Goal: Task Accomplishment & Management: Manage account settings

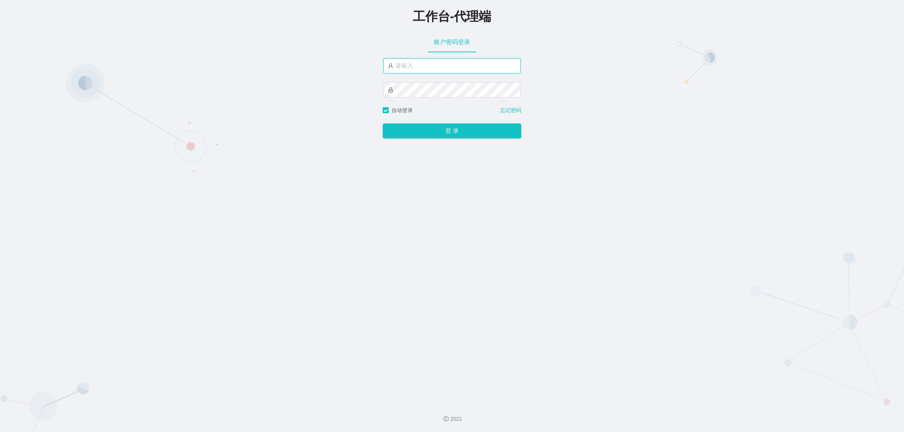
type input "damao"
drag, startPoint x: 0, startPoint y: 0, endPoint x: 425, endPoint y: 134, distance: 445.2
click at [425, 134] on button "登 录" at bounding box center [452, 131] width 139 height 15
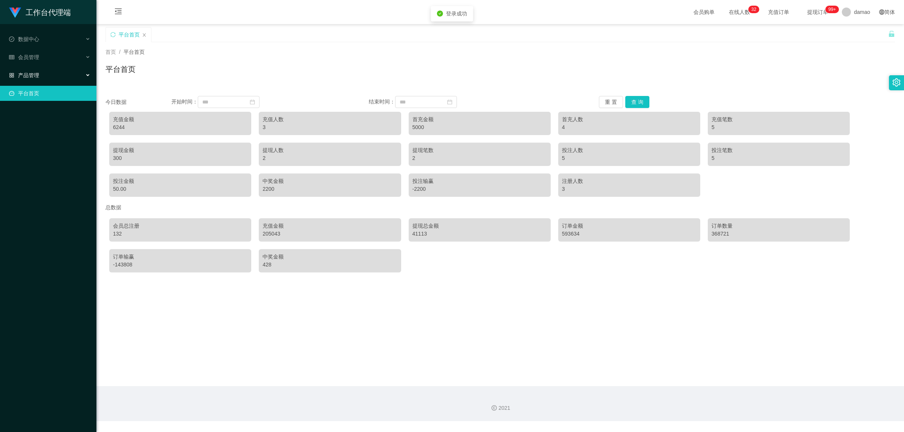
click at [35, 75] on span "产品管理" at bounding box center [24, 75] width 30 height 6
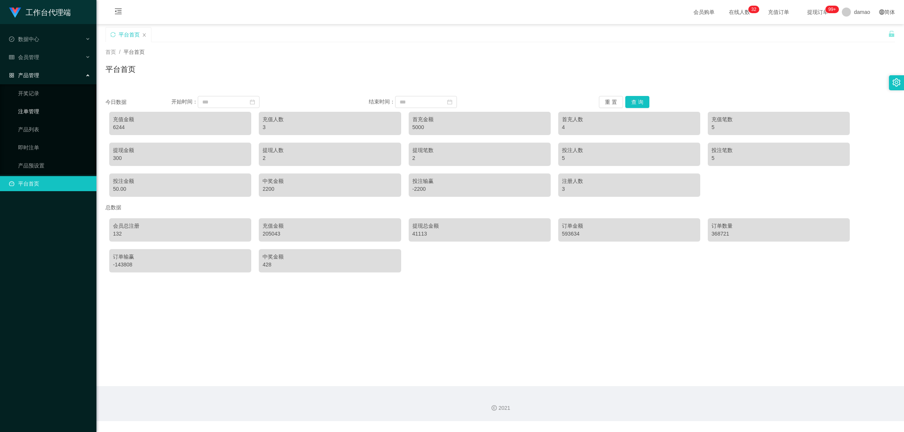
click at [36, 114] on link "注单管理" at bounding box center [54, 111] width 72 height 15
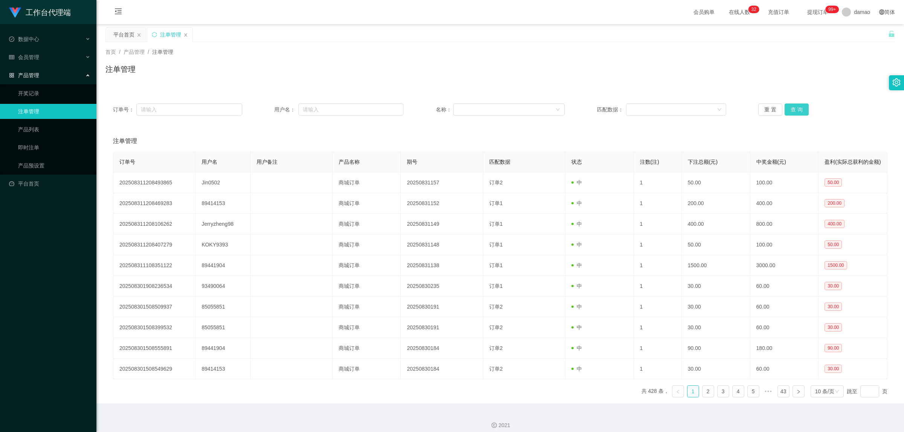
click at [802, 113] on button "查 询" at bounding box center [797, 110] width 24 height 12
click at [801, 112] on button "查 询" at bounding box center [797, 110] width 24 height 12
click at [801, 112] on div "重 置 查 询" at bounding box center [822, 110] width 129 height 12
click at [801, 112] on button "查 询" at bounding box center [797, 110] width 24 height 12
click at [801, 112] on div "重 置 查 询" at bounding box center [822, 110] width 129 height 12
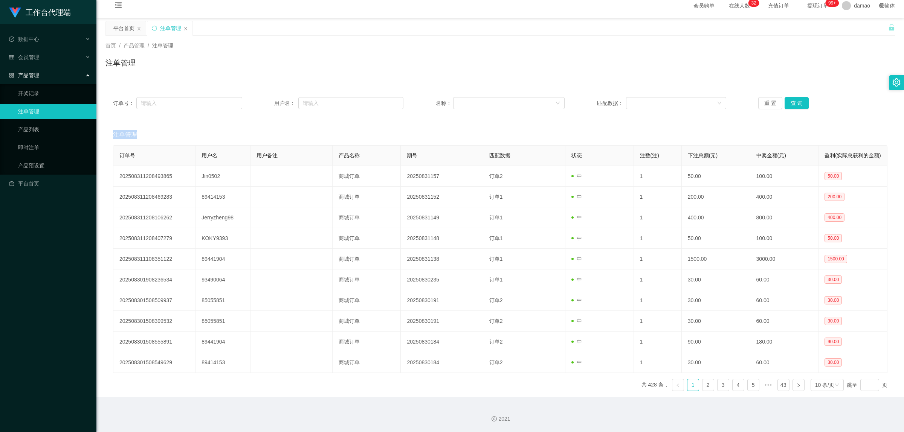
scroll to position [17, 0]
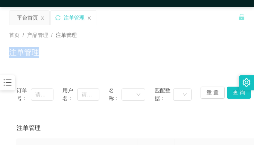
click at [199, 37] on div "首页 / 产品管理 / 注单管理 / 注单管理" at bounding box center [127, 47] width 236 height 33
click at [176, 26] on div "首页 / 产品管理 / 注单管理 / 注单管理" at bounding box center [127, 47] width 254 height 45
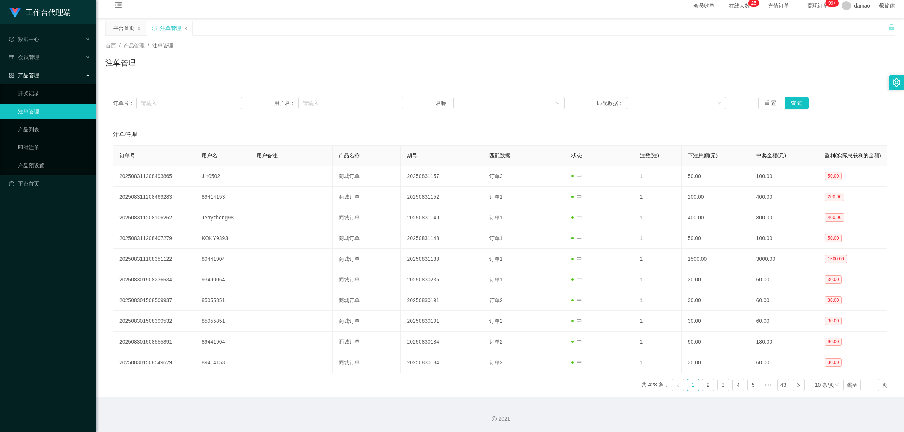
scroll to position [9, 0]
click at [797, 101] on button "查 询" at bounding box center [797, 103] width 24 height 12
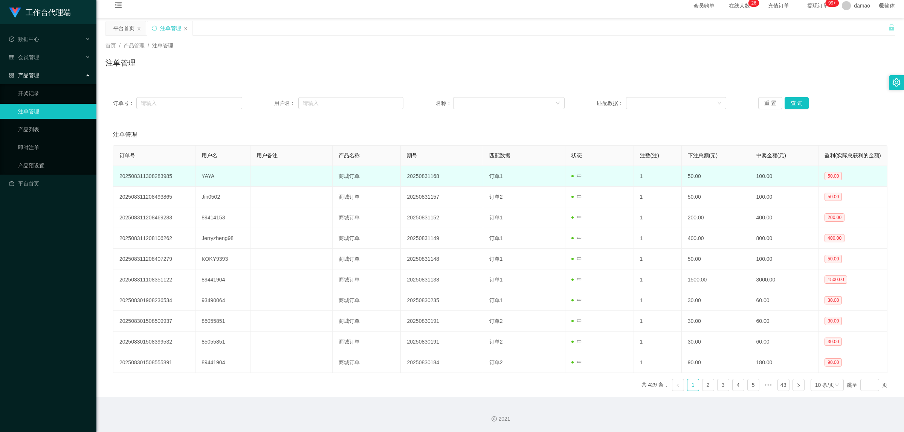
click at [210, 182] on td "YAYA" at bounding box center [223, 176] width 55 height 21
copy td "YAYA"
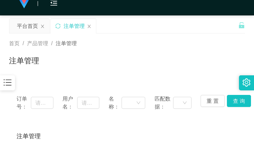
click at [196, 49] on div "首页 / 产品管理 / 注单管理 / 注单管理" at bounding box center [127, 56] width 236 height 33
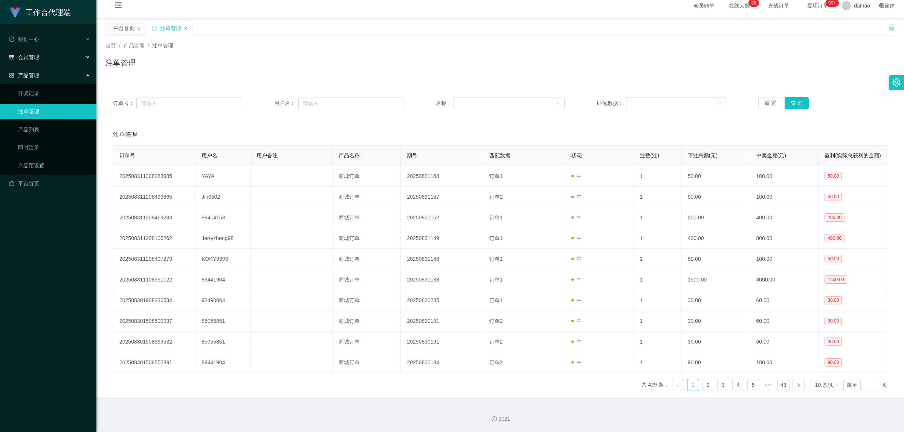
click at [26, 57] on span "会员管理" at bounding box center [24, 57] width 30 height 6
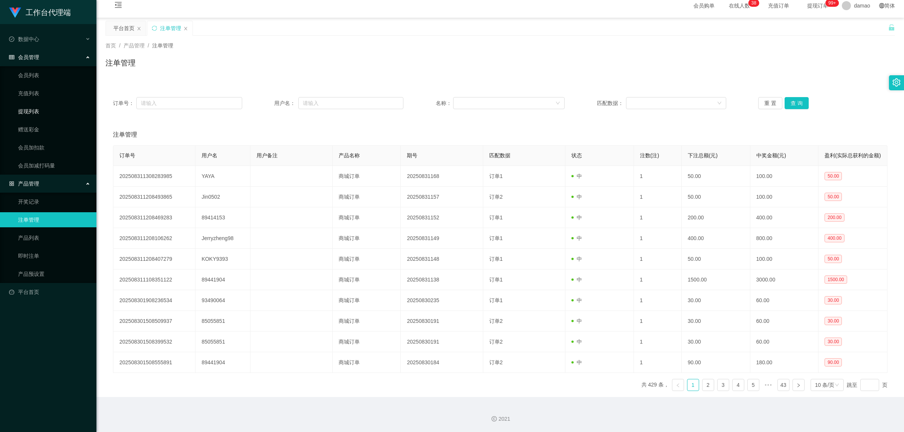
click at [36, 109] on link "提现列表" at bounding box center [54, 111] width 72 height 15
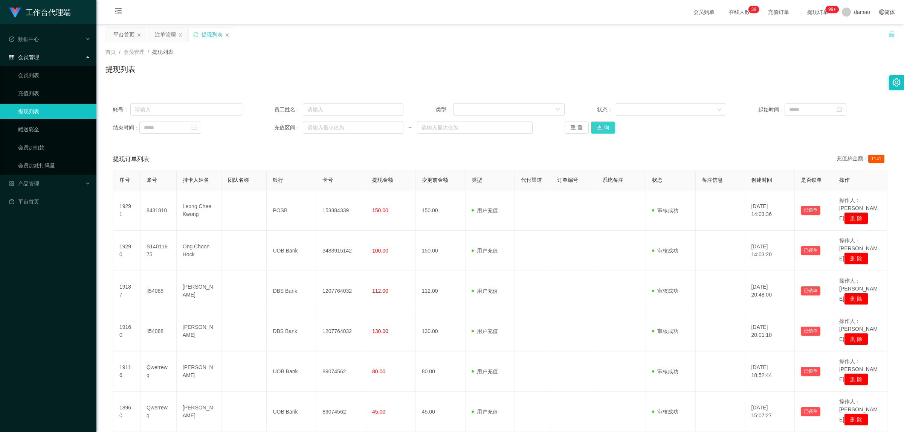
click at [611, 126] on button "查 询" at bounding box center [603, 128] width 24 height 12
click at [611, 126] on div "重 置 查 询" at bounding box center [629, 128] width 129 height 12
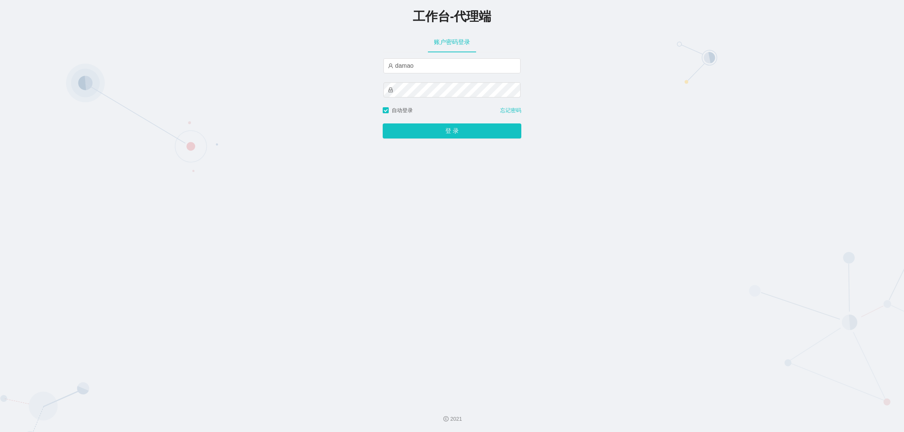
click at [425, 68] on input "damao" at bounding box center [452, 65] width 137 height 15
type input "baoma"
click at [440, 130] on button "登 录" at bounding box center [452, 131] width 139 height 15
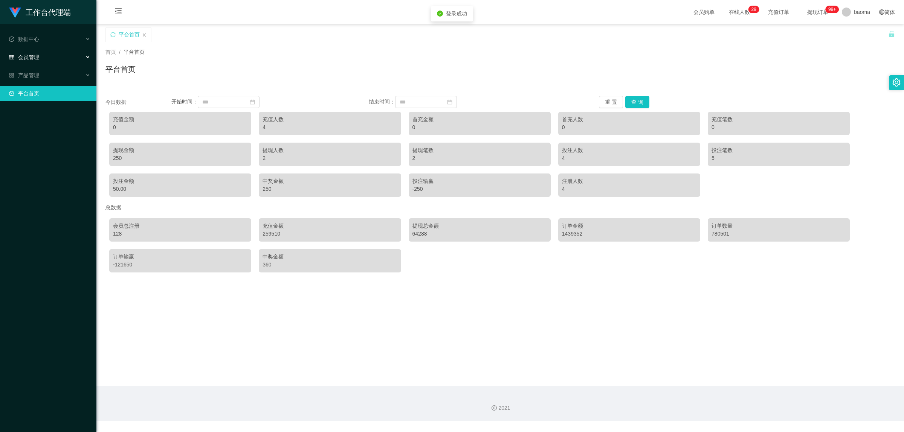
click at [35, 58] on span "会员管理" at bounding box center [24, 57] width 30 height 6
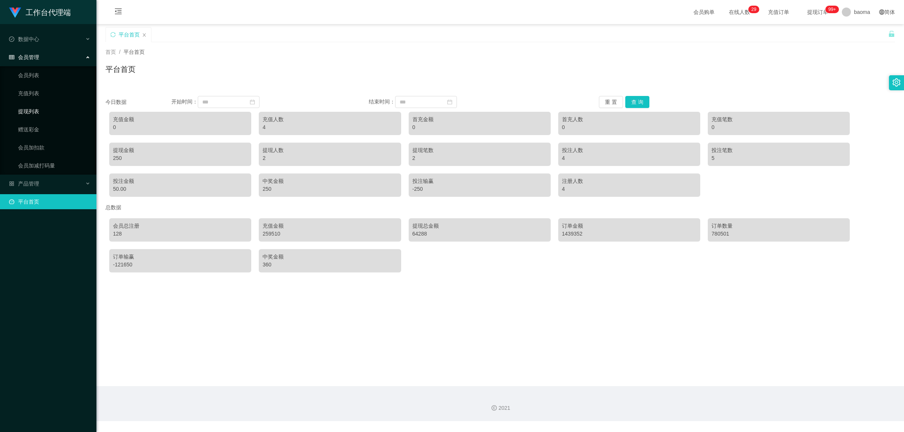
click at [31, 108] on link "提现列表" at bounding box center [54, 111] width 72 height 15
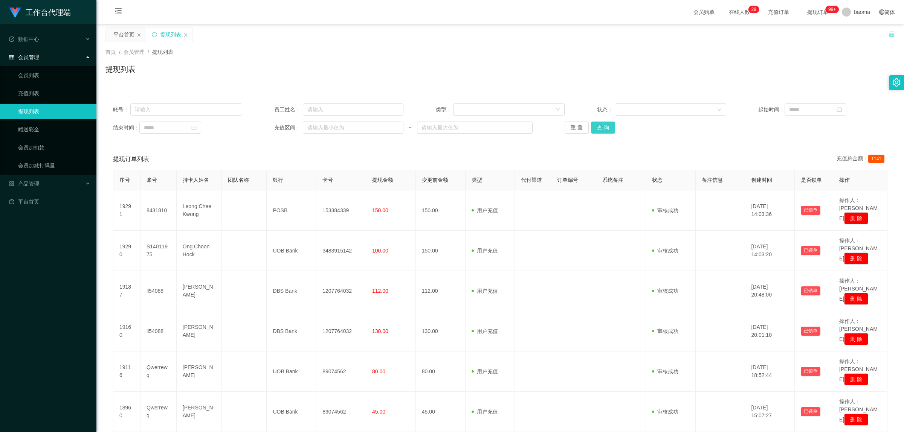
click at [598, 129] on button "查 询" at bounding box center [603, 128] width 24 height 12
click at [602, 129] on button "查 询" at bounding box center [603, 128] width 24 height 12
click at [602, 129] on div "重 置 查 询" at bounding box center [629, 128] width 129 height 12
click at [602, 129] on button "查 询" at bounding box center [603, 128] width 24 height 12
click at [602, 129] on div "重 置 查 询" at bounding box center [629, 128] width 129 height 12
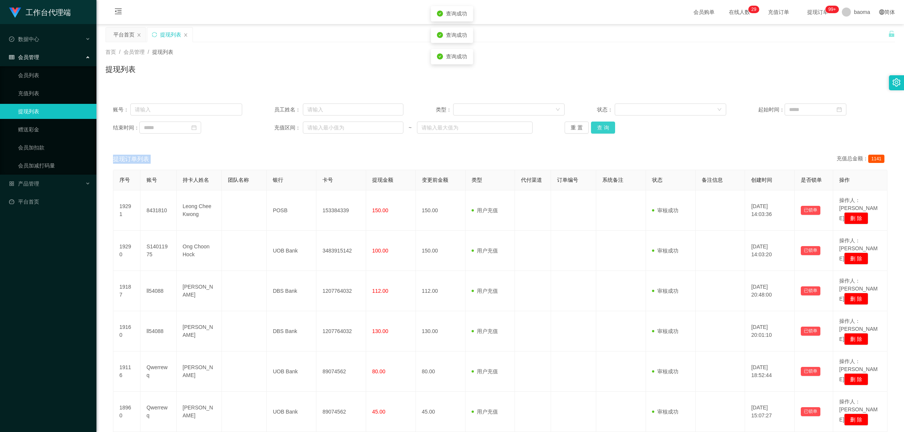
click at [602, 129] on button "查 询" at bounding box center [603, 128] width 24 height 12
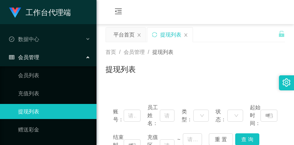
click at [234, 18] on div "会员购单 在线人数 0 1 2 3 4 5 6 7 8 9 0 1 2 3 4 5 6 7 8 9 0 1 2 3 4 5 6 7 8 9 0 1 2 3 4…" at bounding box center [194, 12] width 197 height 24
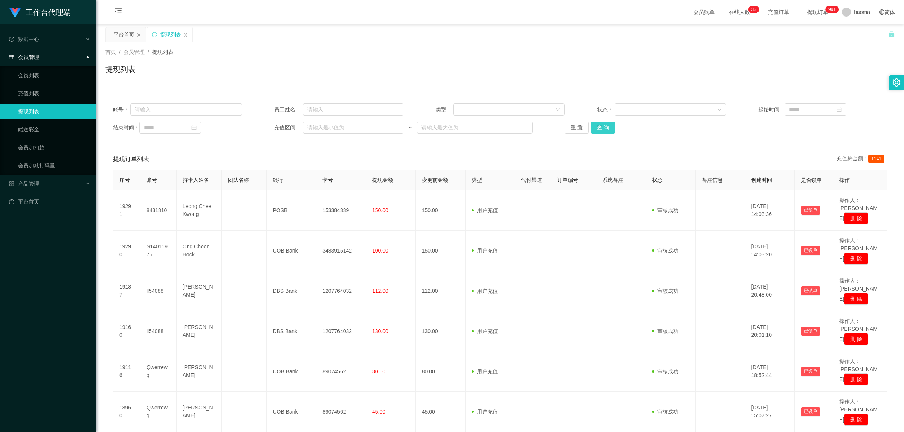
click at [608, 127] on button "查 询" at bounding box center [603, 128] width 24 height 12
click at [605, 128] on button "查 询" at bounding box center [603, 128] width 24 height 12
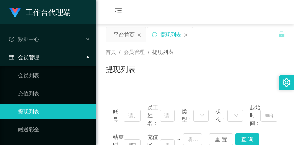
drag, startPoint x: 235, startPoint y: 8, endPoint x: 236, endPoint y: 0, distance: 7.9
click at [235, 6] on div "会员购单 在线人数 0 1 2 3 4 5 6 7 8 9 0 1 2 3 4 5 6 7 8 9 0 1 2 3 4 5 6 7 8 9 0 1 2 3 4…" at bounding box center [194, 12] width 197 height 24
click at [231, 14] on div "会员购单 在线人数 0 1 2 3 4 5 6 7 8 9 0 1 2 3 4 5 6 7 8 9 0 1 2 3 4 5 6 7 8 9 0 1 2 3 4…" at bounding box center [194, 12] width 197 height 24
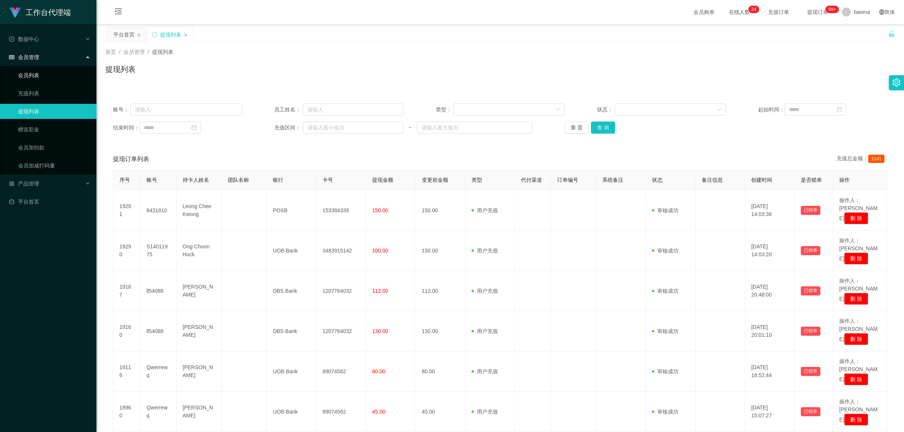
click at [42, 72] on link "会员列表" at bounding box center [54, 75] width 72 height 15
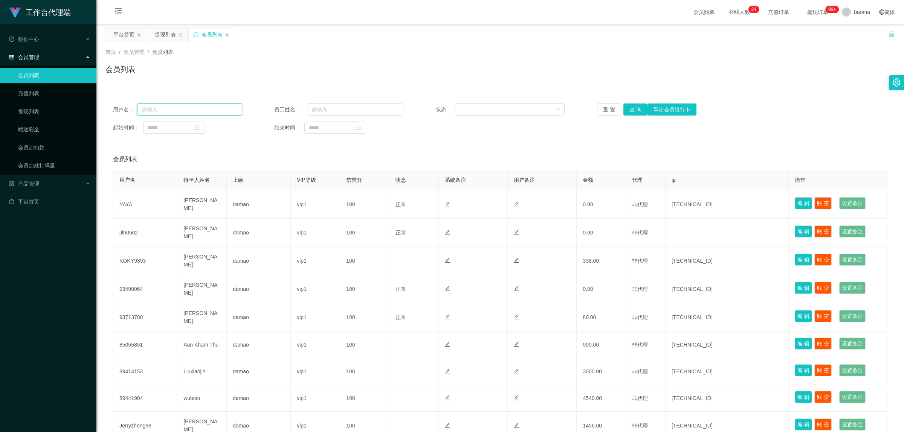
click at [182, 108] on input "text" at bounding box center [189, 110] width 105 height 12
paste input "S14011975"
type input "S14011975"
click at [628, 106] on button "查 询" at bounding box center [635, 110] width 24 height 12
